Goal: Task Accomplishment & Management: Manage account settings

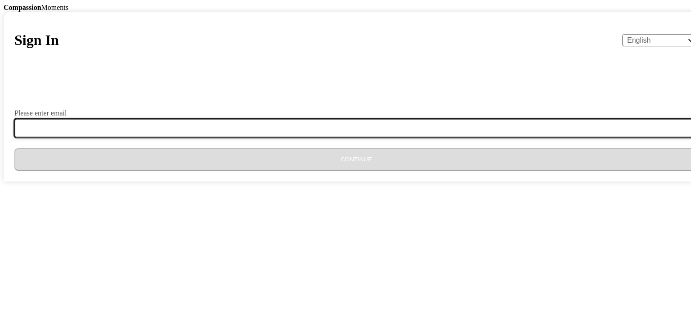
click at [288, 138] on input "Please enter email" at bounding box center [361, 128] width 695 height 19
type input "[EMAIL_ADDRESS][DOMAIN_NAME]"
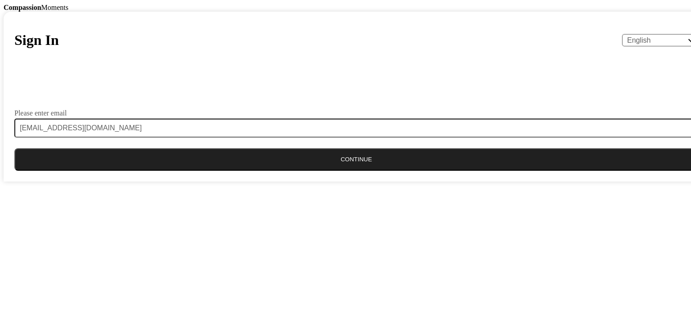
click at [499, 182] on body "Compassion Moments Sign In English Español Français አማርኛ ဗမာ bahasa Indonesia O…" at bounding box center [346, 93] width 684 height 178
click at [349, 171] on button "Continue" at bounding box center [356, 159] width 684 height 22
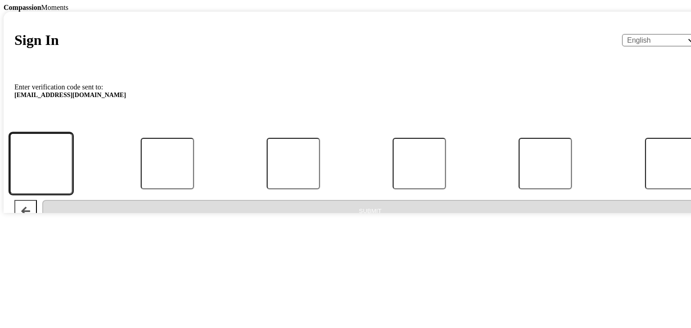
click at [73, 194] on input "Code" at bounding box center [40, 164] width 63 height 62
type input "9"
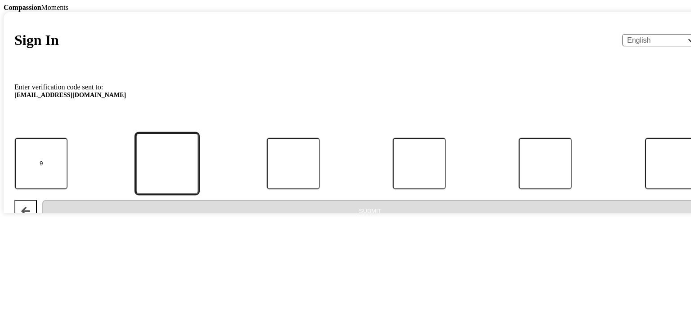
type input "2"
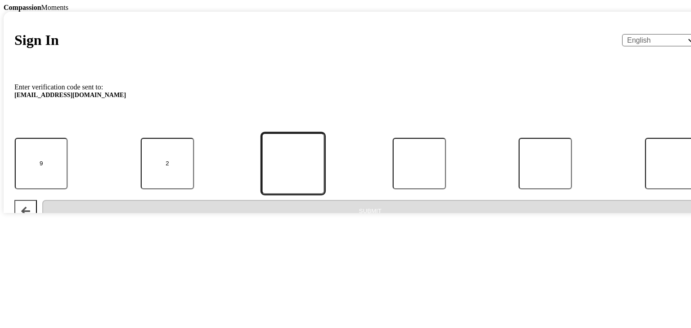
type input "2"
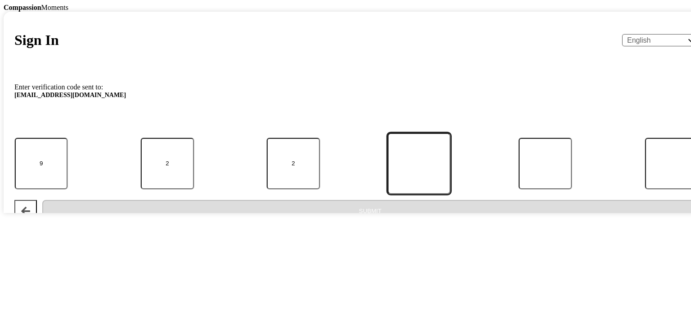
type input "0"
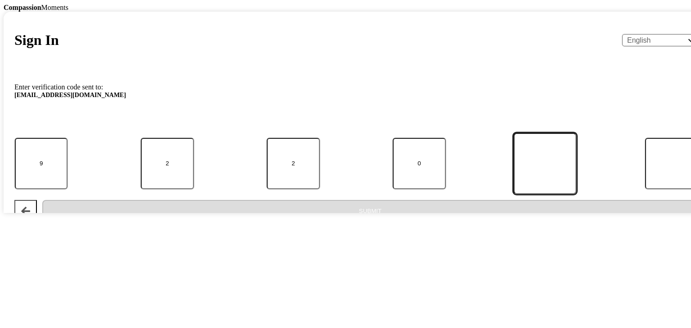
type input "3"
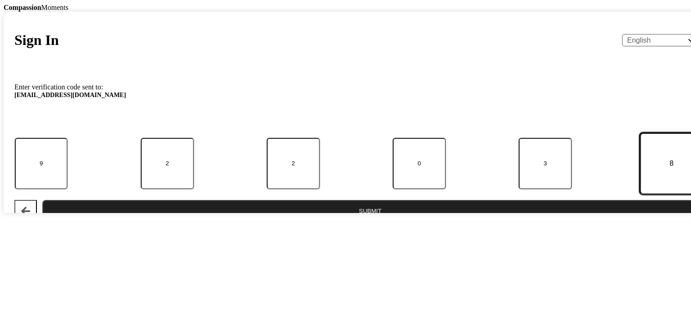
type input "8"
click at [345, 223] on button "Submit" at bounding box center [370, 211] width 656 height 22
